Goal: Transaction & Acquisition: Purchase product/service

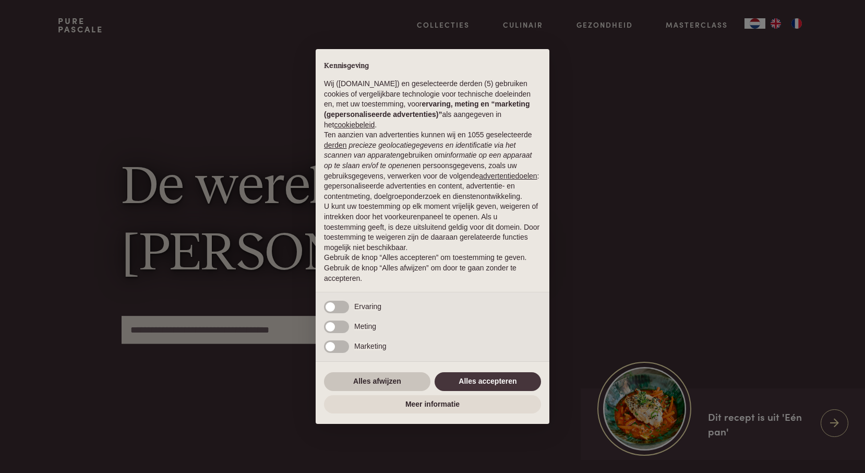
click at [390, 383] on button "Alles afwijzen" at bounding box center [377, 381] width 106 height 19
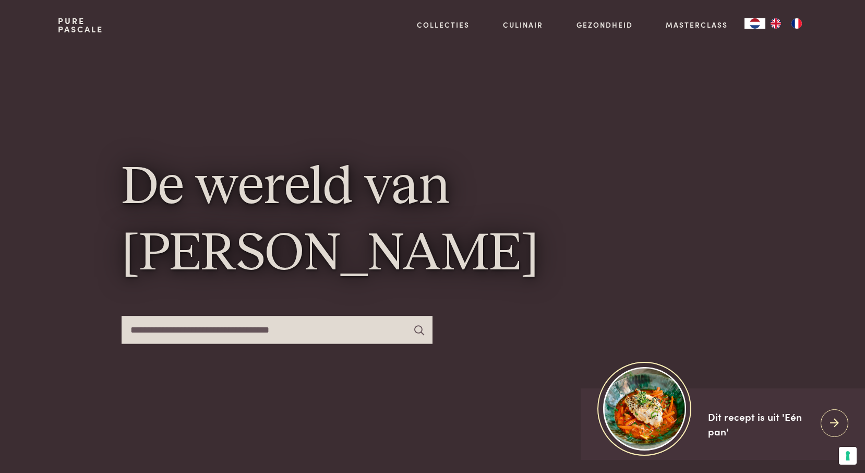
click at [799, 26] on img "FR" at bounding box center [796, 23] width 13 height 10
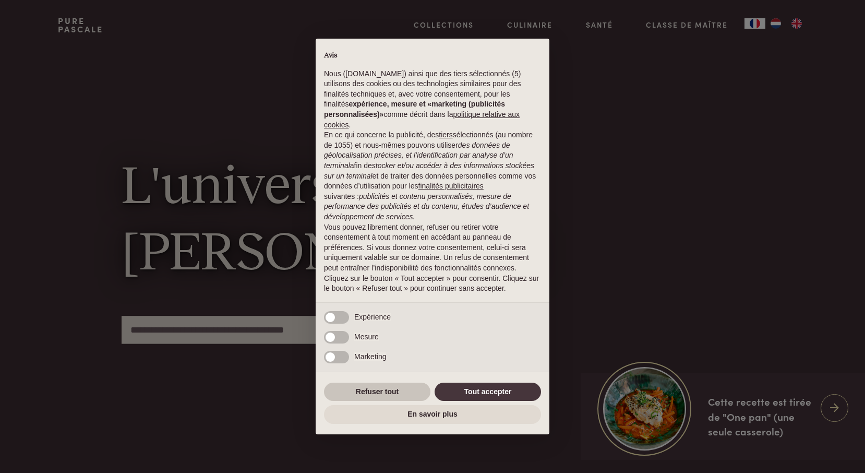
click at [393, 389] on button "Refuser tout" at bounding box center [377, 391] width 106 height 19
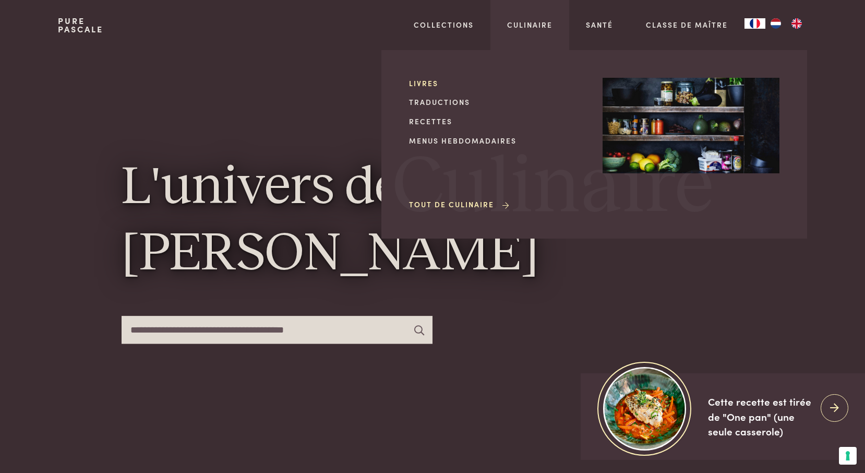
click at [432, 81] on link "Livres" at bounding box center [497, 83] width 177 height 11
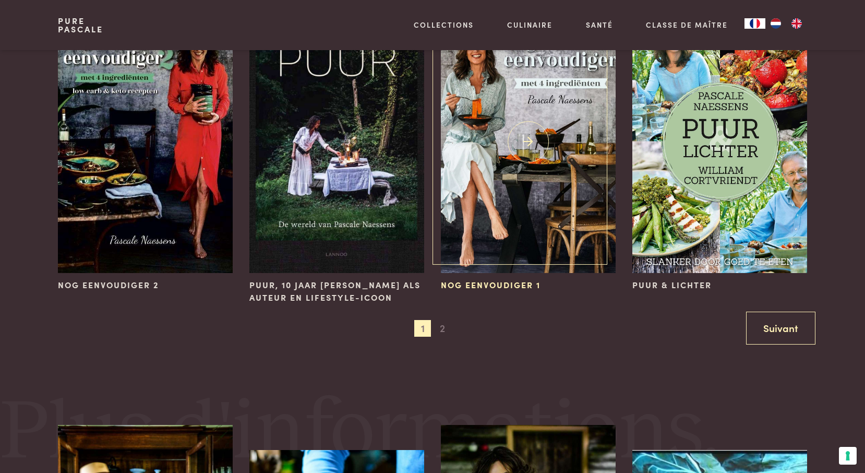
scroll to position [1042, 0]
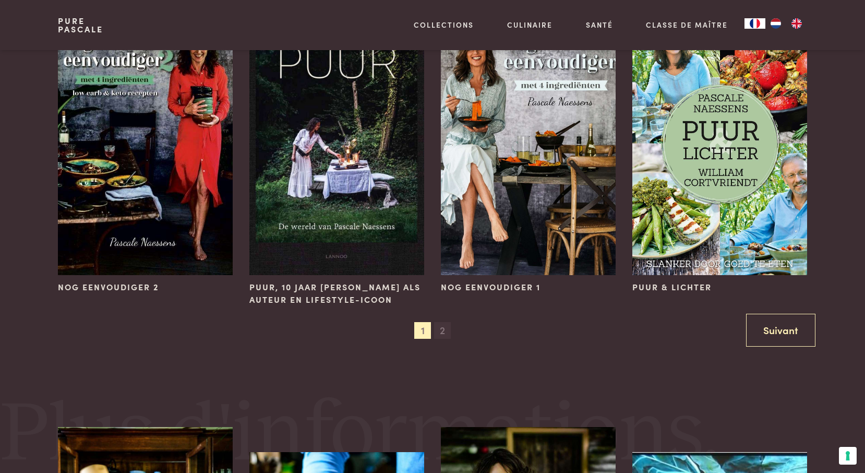
click at [445, 326] on span "2" at bounding box center [442, 330] width 17 height 17
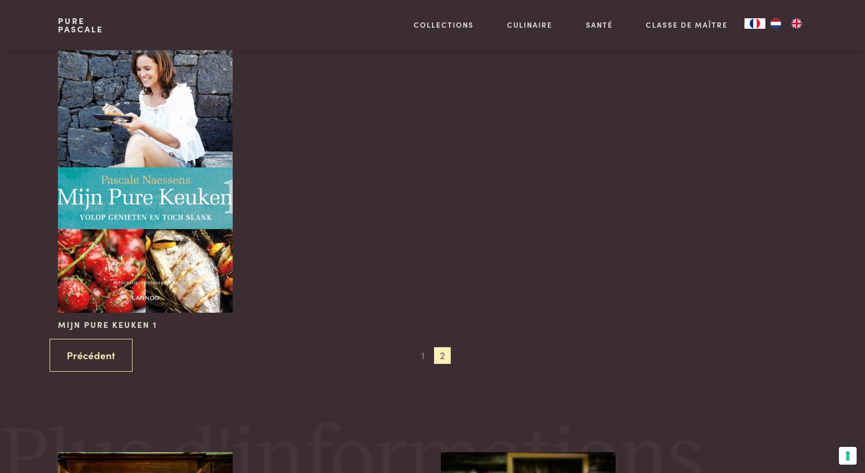
scroll to position [683, 0]
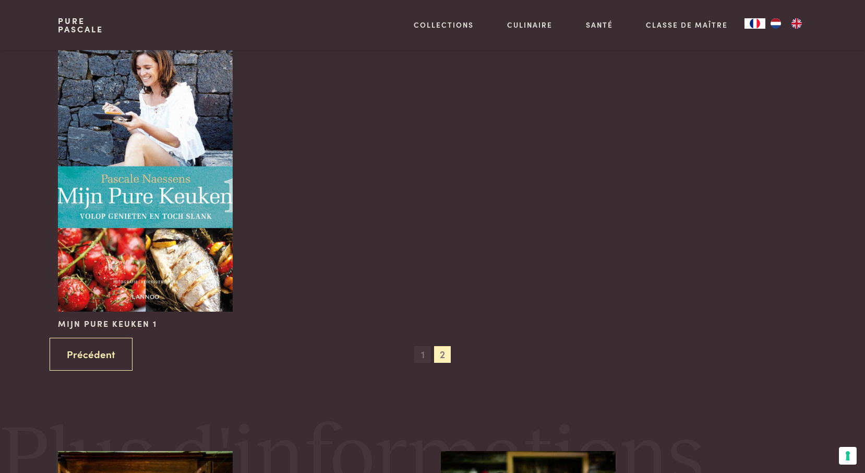
click at [423, 356] on span "1" at bounding box center [422, 354] width 17 height 17
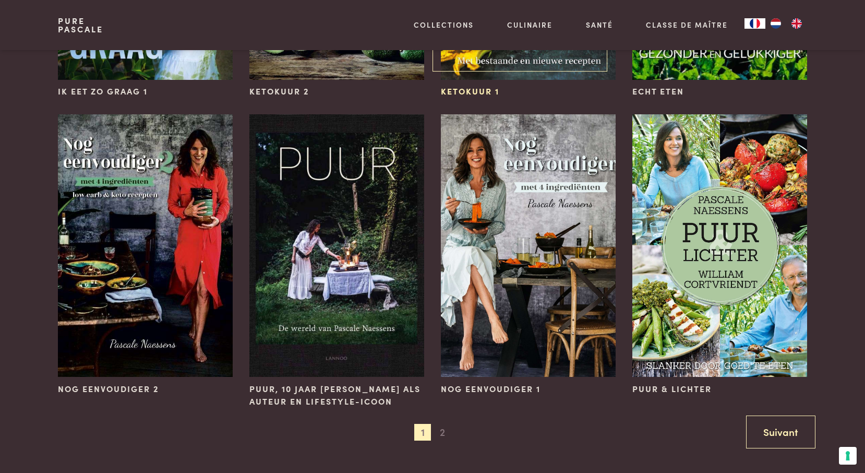
scroll to position [964, 0]
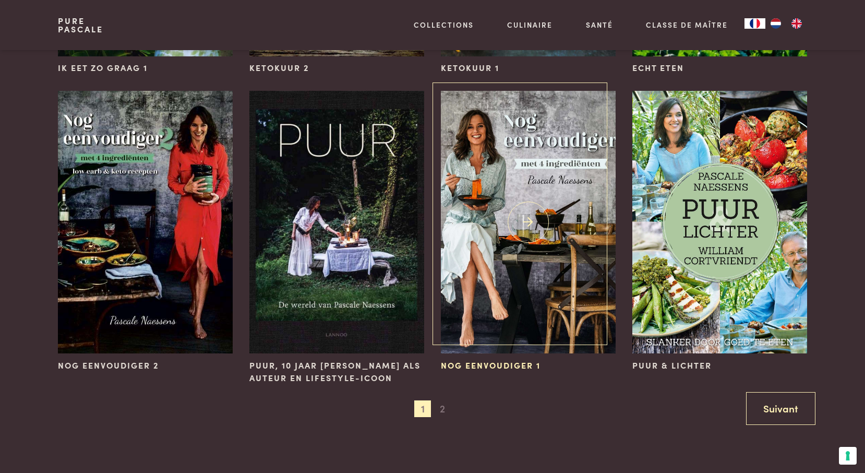
click at [517, 281] on img at bounding box center [528, 222] width 175 height 262
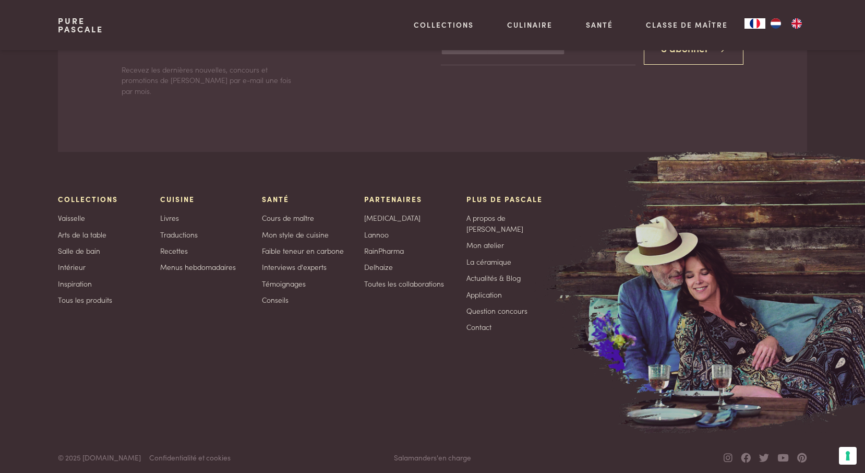
scroll to position [1892, 0]
click at [480, 322] on link "Contact" at bounding box center [478, 327] width 25 height 11
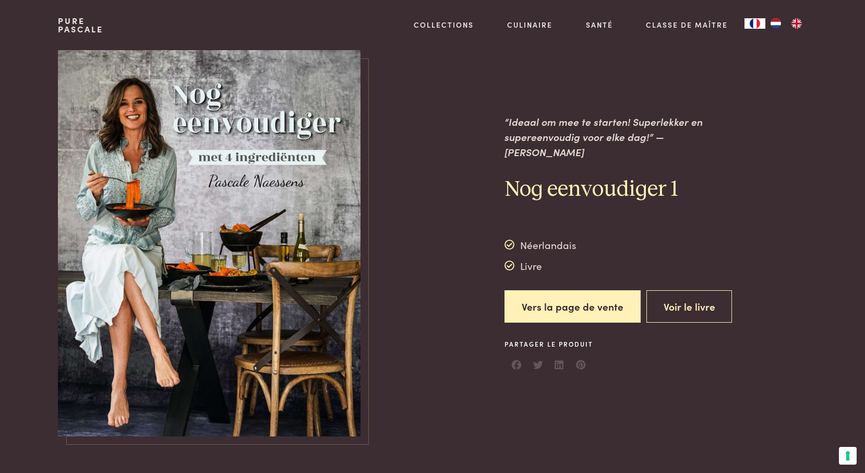
click at [510, 239] on icon at bounding box center [510, 244] width 10 height 10
click at [439, 371] on div at bounding box center [432, 243] width 111 height 386
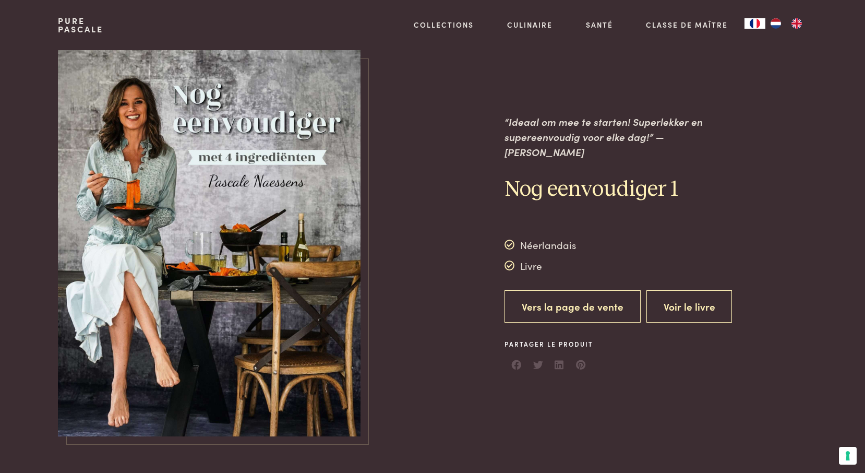
click at [545, 304] on link "Vers la page de vente" at bounding box center [573, 306] width 136 height 33
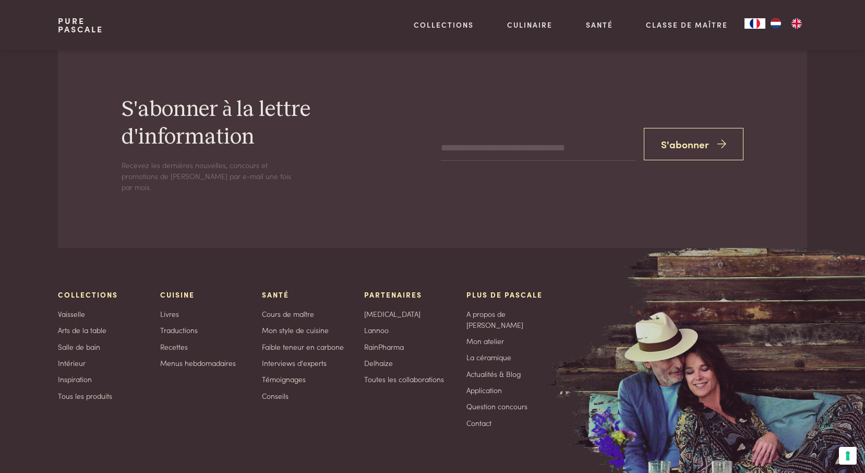
scroll to position [1329, 0]
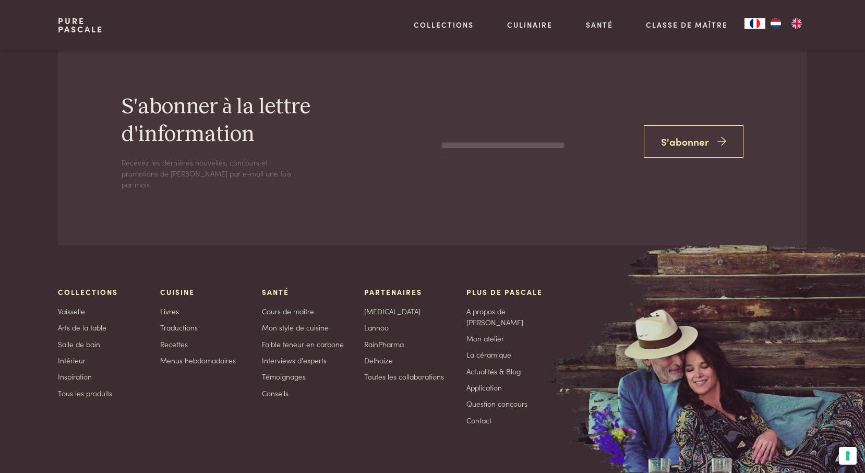
click at [173, 306] on link "Livres" at bounding box center [169, 311] width 19 height 11
